Goal: Transaction & Acquisition: Download file/media

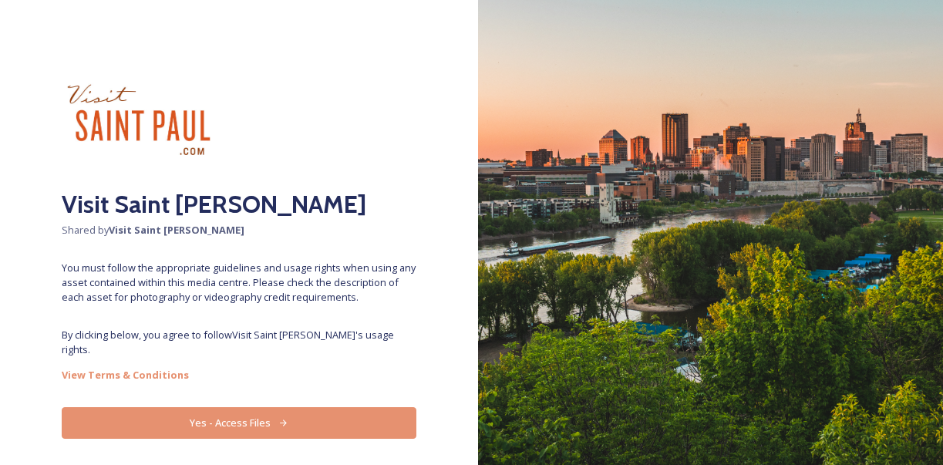
click at [304, 407] on button "Yes - Access Files" at bounding box center [239, 423] width 355 height 32
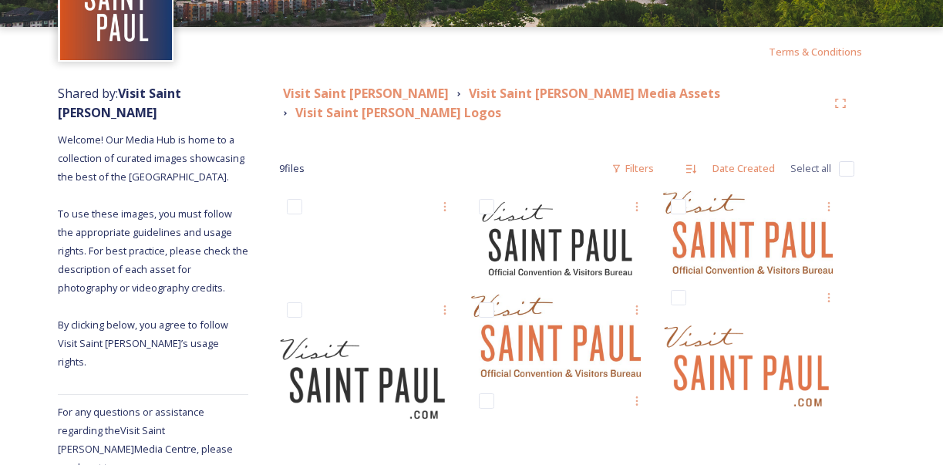
scroll to position [113, 0]
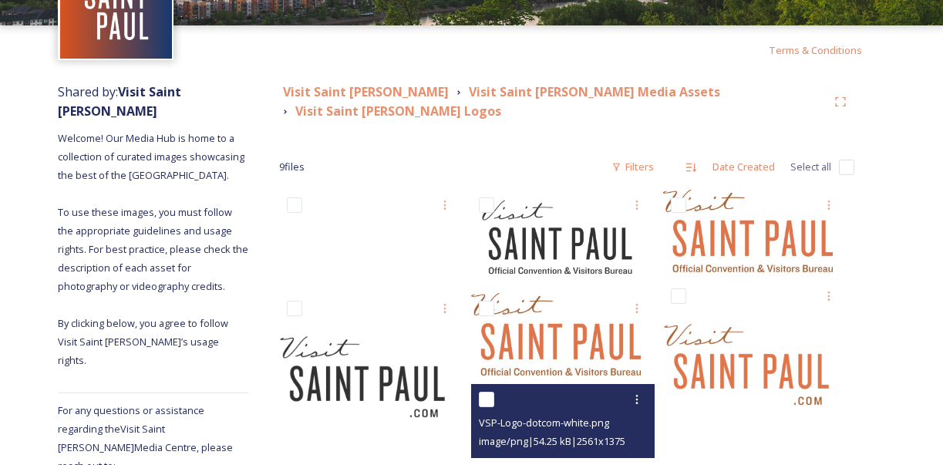
click at [598, 413] on div "VSP-Logo-dotcom-white.png" at bounding box center [565, 422] width 172 height 19
click at [494, 392] on input "checkbox" at bounding box center [486, 399] width 15 height 15
checkbox input "true"
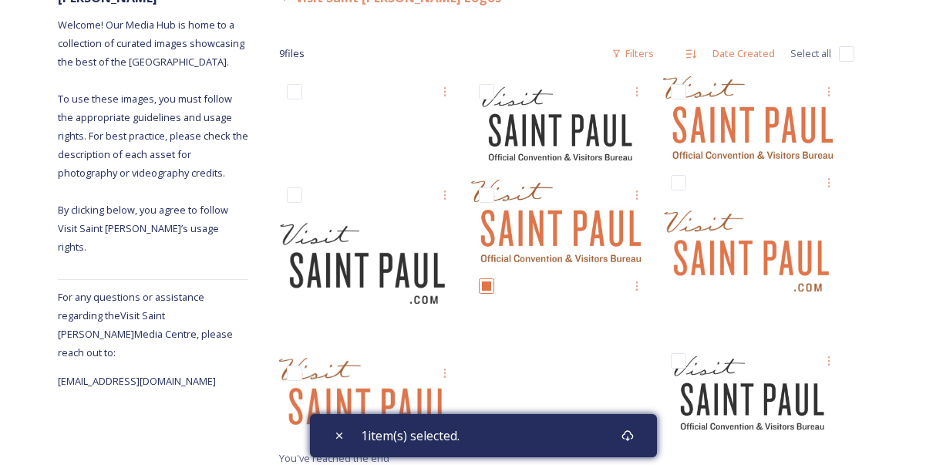
scroll to position [226, 0]
click at [632, 434] on icon at bounding box center [627, 435] width 12 height 12
click at [586, 436] on div "1 item(s) selected." at bounding box center [483, 435] width 347 height 43
click at [639, 431] on div "Download" at bounding box center [628, 436] width 28 height 28
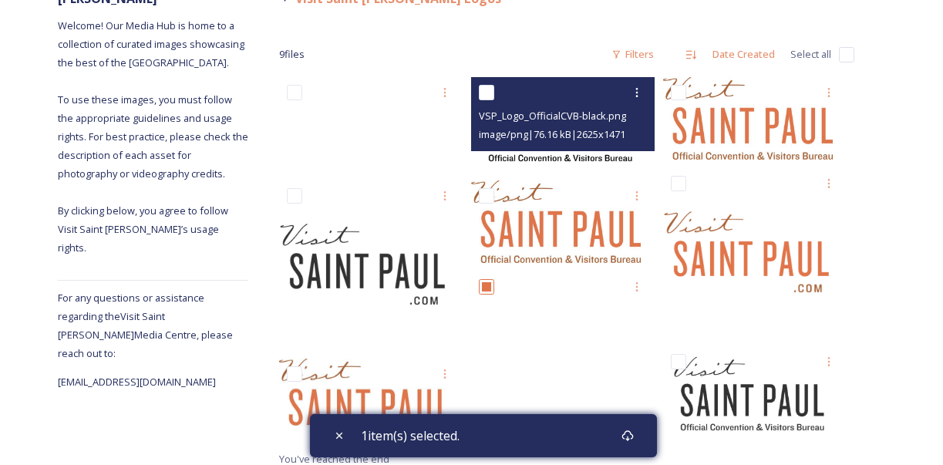
click at [554, 106] on div "VSP_Logo_OfficialCVB-black.png" at bounding box center [565, 115] width 172 height 19
click at [494, 85] on input "checkbox" at bounding box center [486, 92] width 15 height 15
checkbox input "true"
click at [643, 86] on icon at bounding box center [637, 92] width 12 height 12
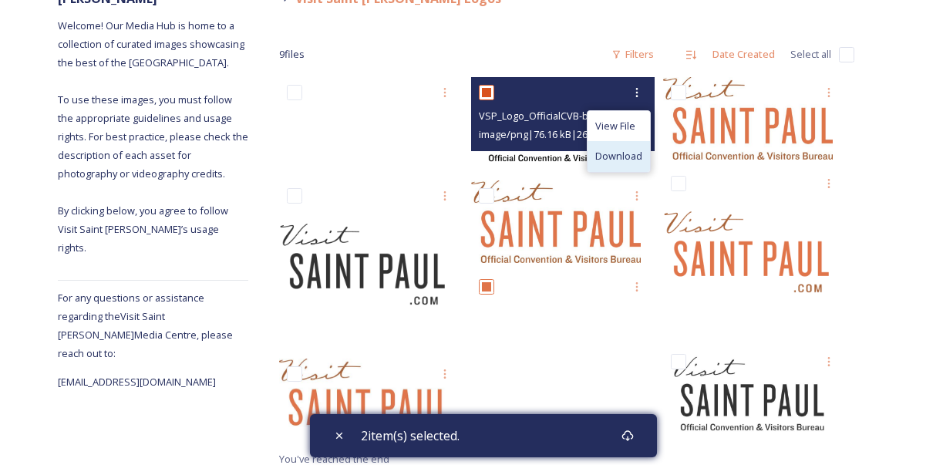
click at [642, 149] on span "Download" at bounding box center [618, 156] width 47 height 15
